Goal: Information Seeking & Learning: Learn about a topic

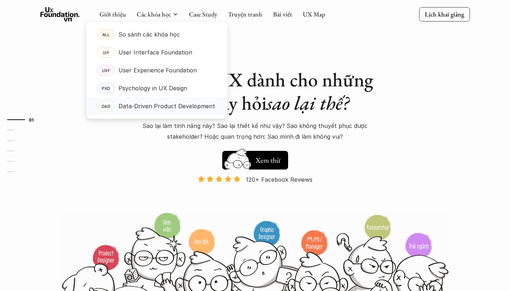
click at [160, 106] on p "Data-Driven Product Development" at bounding box center [167, 106] width 97 height 11
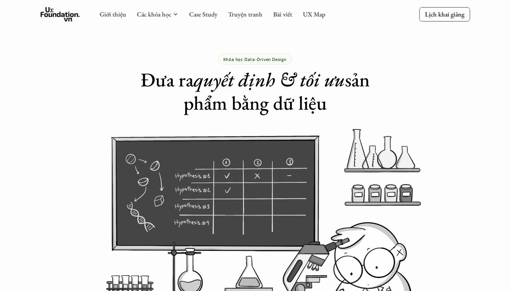
click at [160, 106] on h1 "Đưa ra quyết định & tối ưu sản phẩm bằng dữ liệu" at bounding box center [254, 91] width 265 height 47
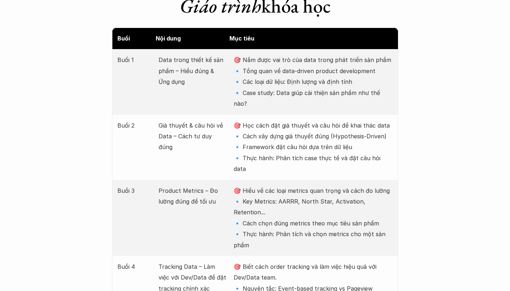
scroll to position [935, 0]
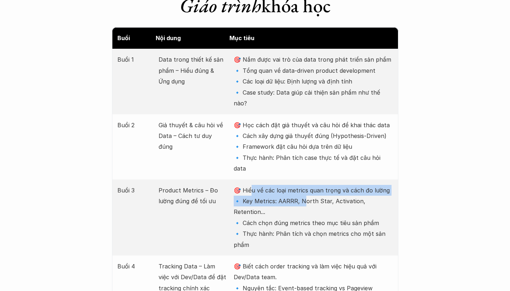
drag, startPoint x: 250, startPoint y: 150, endPoint x: 300, endPoint y: 162, distance: 51.7
click at [300, 185] on p "🎯 Hiểu về các loại metrics quan trọng và cách đo lường 🔹 Key Metrics: AARRR, No…" at bounding box center [313, 217] width 159 height 65
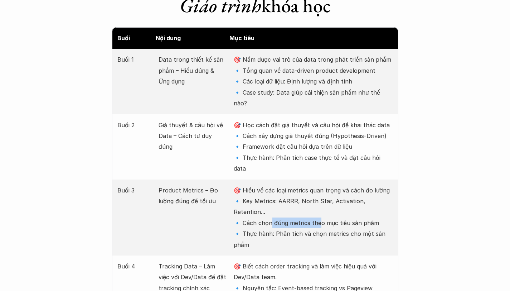
drag, startPoint x: 271, startPoint y: 174, endPoint x: 319, endPoint y: 174, distance: 48.3
click at [319, 185] on p "🎯 Hiểu về các loại metrics quan trọng và cách đo lường 🔹 Key Metrics: AARRR, No…" at bounding box center [313, 217] width 159 height 65
drag, startPoint x: 291, startPoint y: 183, endPoint x: 292, endPoint y: 188, distance: 5.5
click at [292, 188] on p "🎯 Hiểu về các loại metrics quan trọng và cách đo lường 🔹 Key Metrics: AARRR, No…" at bounding box center [313, 217] width 159 height 65
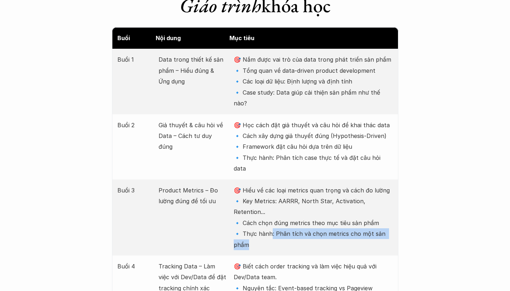
drag, startPoint x: 269, startPoint y: 182, endPoint x: 273, endPoint y: 192, distance: 10.6
click at [273, 192] on p "🎯 Hiểu về các loại metrics quan trọng và cách đo lường 🔹 Key Metrics: AARRR, No…" at bounding box center [313, 217] width 159 height 65
click at [295, 185] on p "🎯 Hiểu về các loại metrics quan trọng và cách đo lường 🔹 Key Metrics: AARRR, No…" at bounding box center [313, 217] width 159 height 65
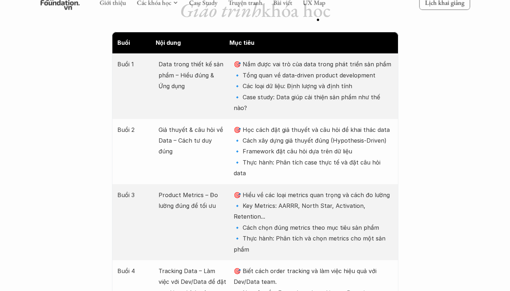
scroll to position [930, 0]
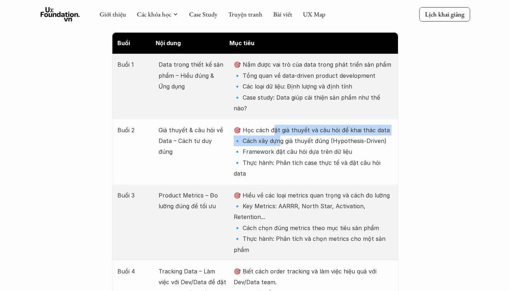
drag, startPoint x: 273, startPoint y: 101, endPoint x: 278, endPoint y: 112, distance: 11.7
click at [278, 125] on p "🎯 Học cách đặt giả thuyết và câu hỏi để khai thác data 🔹 Cách xây dựng giả thuy…" at bounding box center [313, 152] width 159 height 54
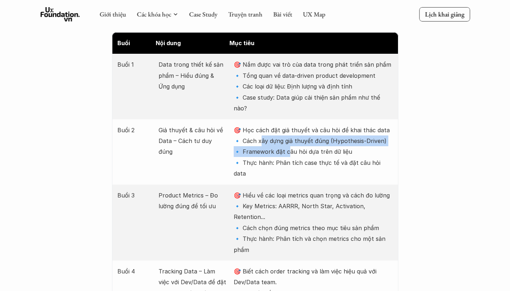
drag, startPoint x: 260, startPoint y: 112, endPoint x: 286, endPoint y: 122, distance: 28.1
click at [286, 125] on p "🎯 Học cách đặt giả thuyết và câu hỏi để khai thác data 🔹 Cách xây dựng giả thuy…" at bounding box center [313, 152] width 159 height 54
